Goal: Find specific page/section: Find specific page/section

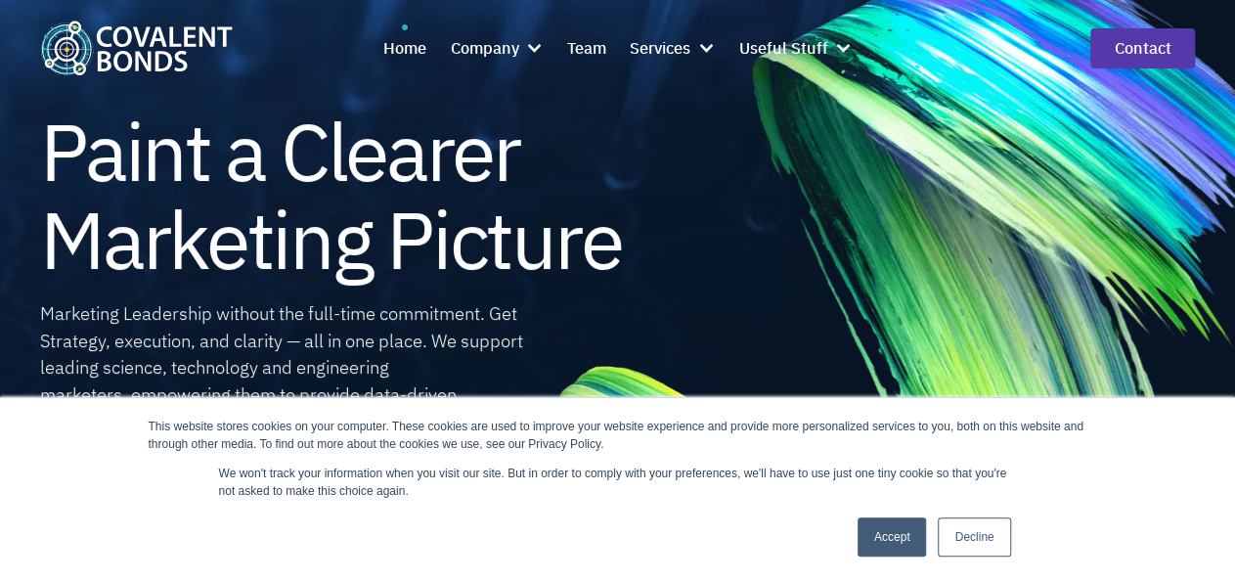
click at [962, 543] on link "Decline" at bounding box center [974, 536] width 72 height 39
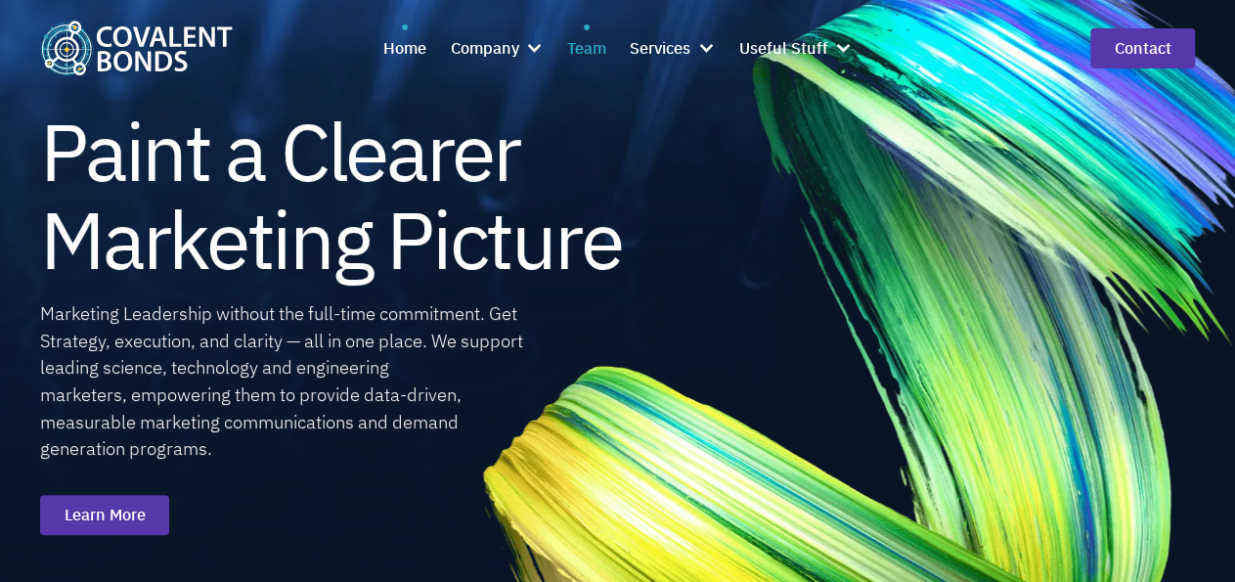
click at [587, 48] on div "Team" at bounding box center [586, 47] width 39 height 25
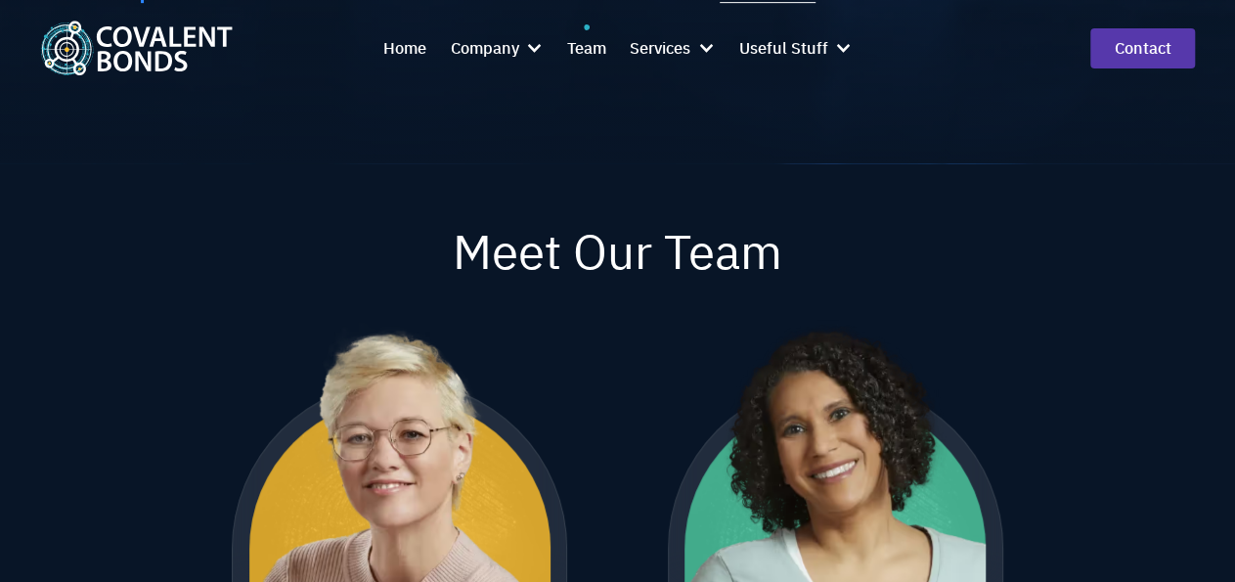
scroll to position [814, 0]
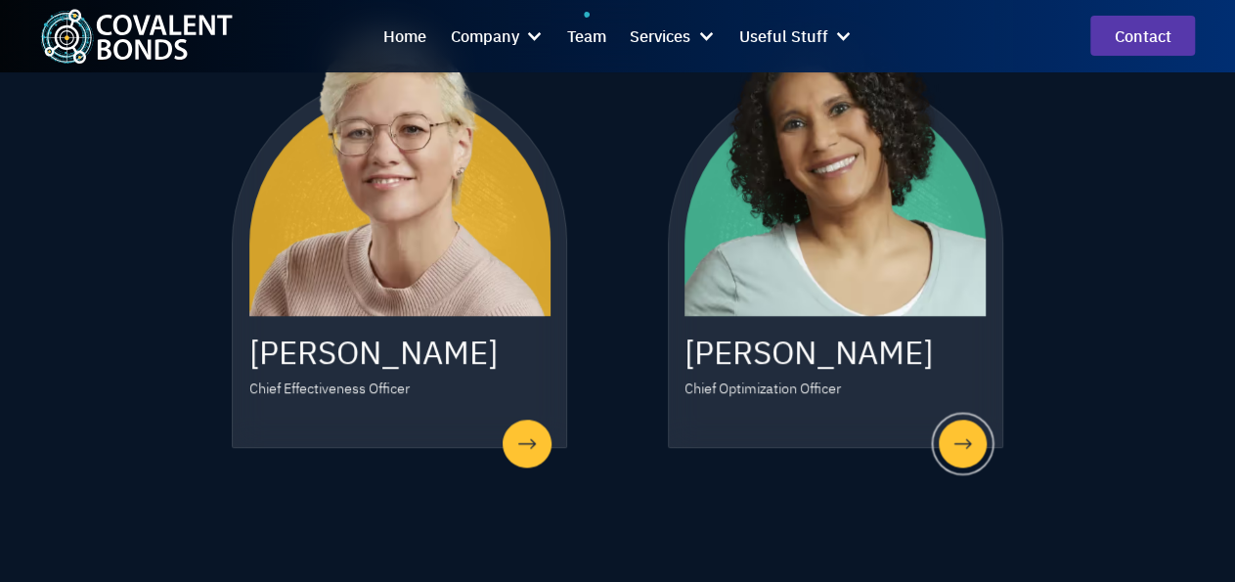
click at [794, 224] on img at bounding box center [835, 165] width 301 height 301
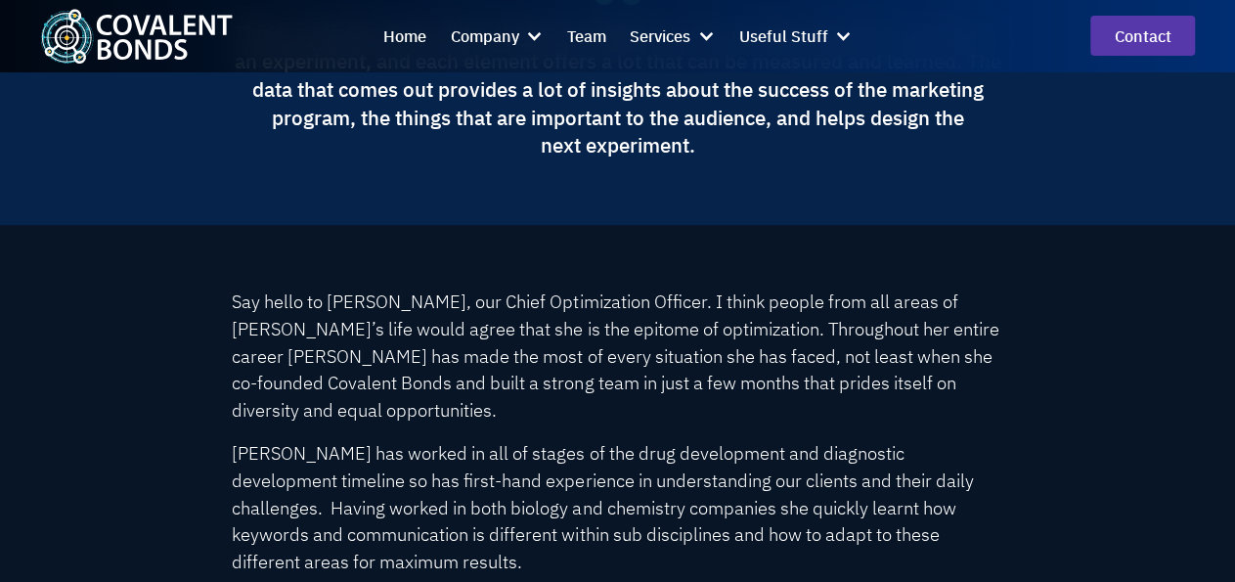
scroll to position [2559, 0]
